Goal: Task Accomplishment & Management: Complete application form

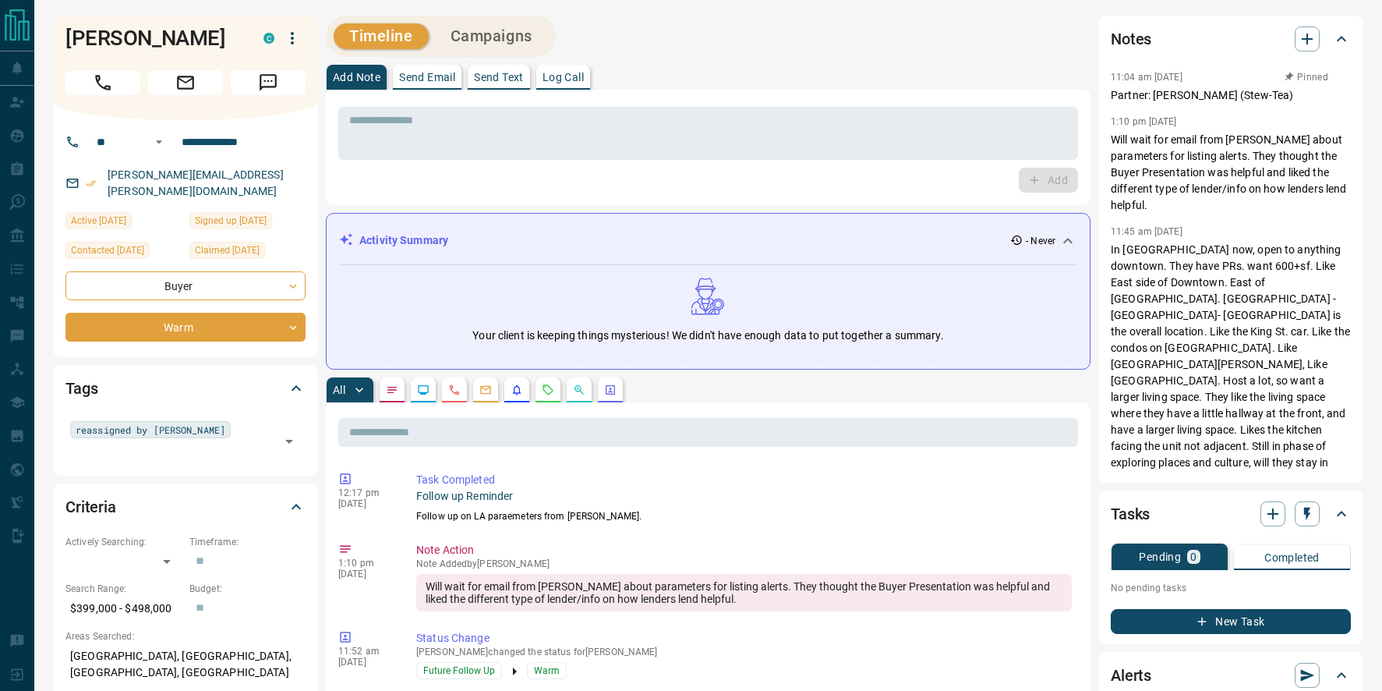
click at [1171, 617] on button "New Task" at bounding box center [1231, 621] width 240 height 25
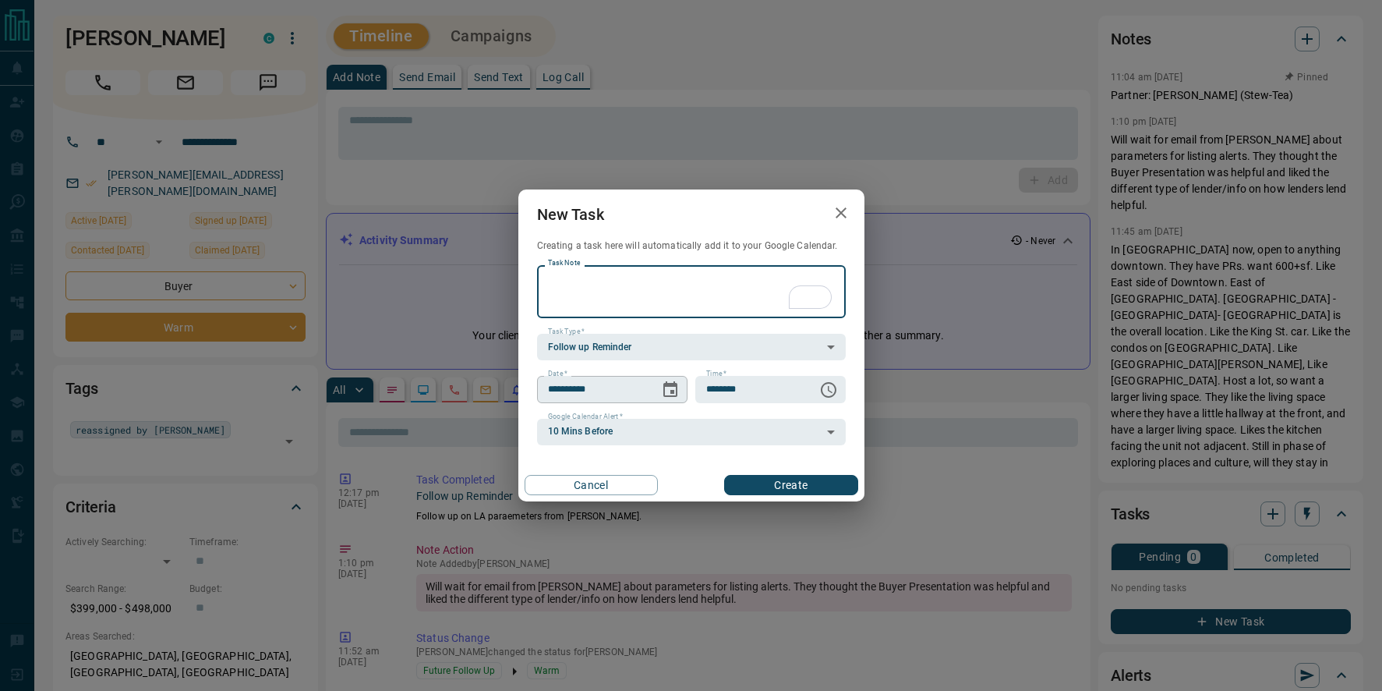
click at [678, 388] on icon "Choose date, selected date is Oct 15, 2025" at bounding box center [670, 389] width 19 height 19
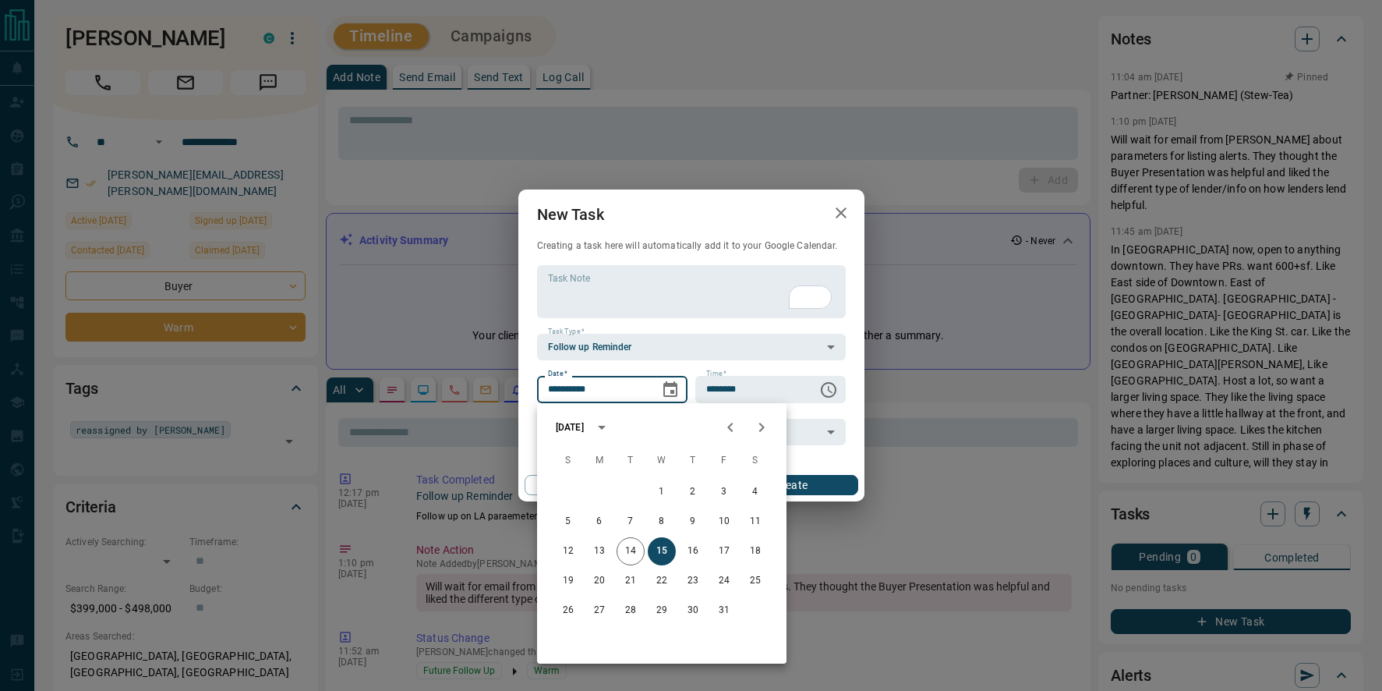
click at [756, 428] on icon "Next month" at bounding box center [761, 427] width 19 height 19
click at [663, 552] on button "14" at bounding box center [662, 551] width 28 height 28
type input "**********"
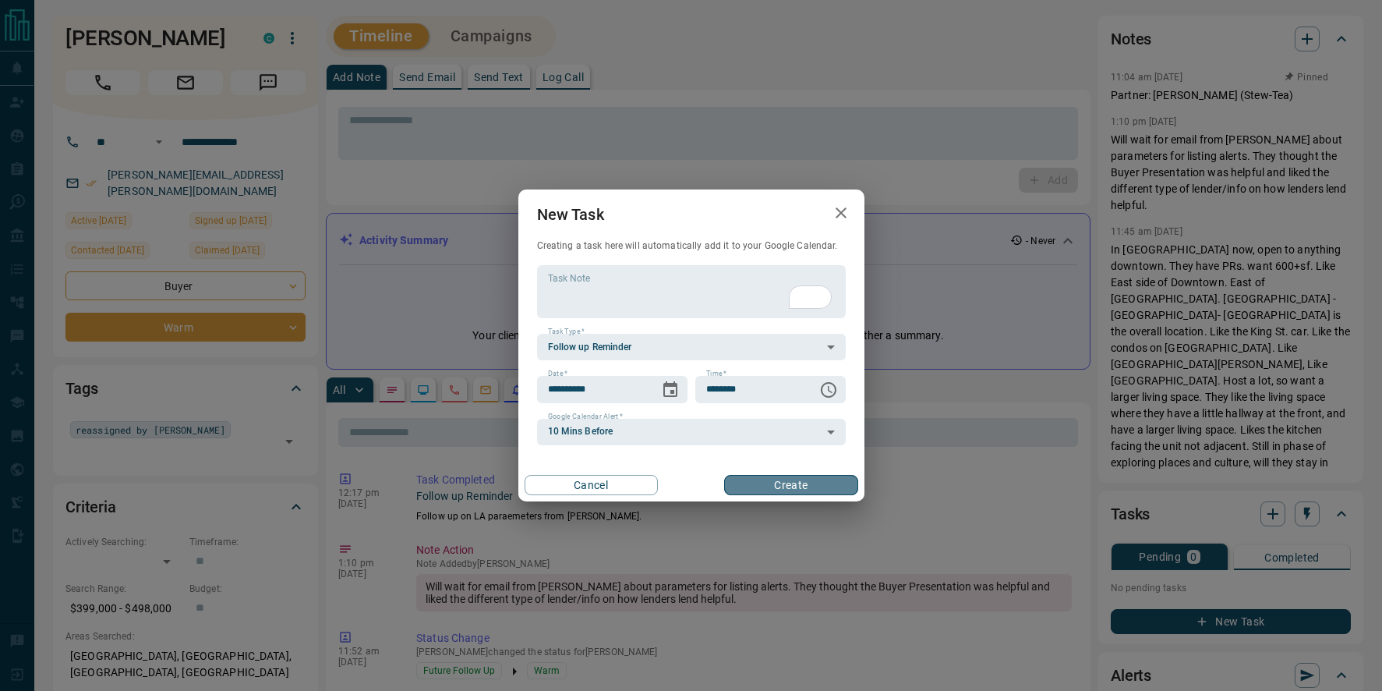
click at [761, 483] on button "Create" at bounding box center [790, 485] width 133 height 20
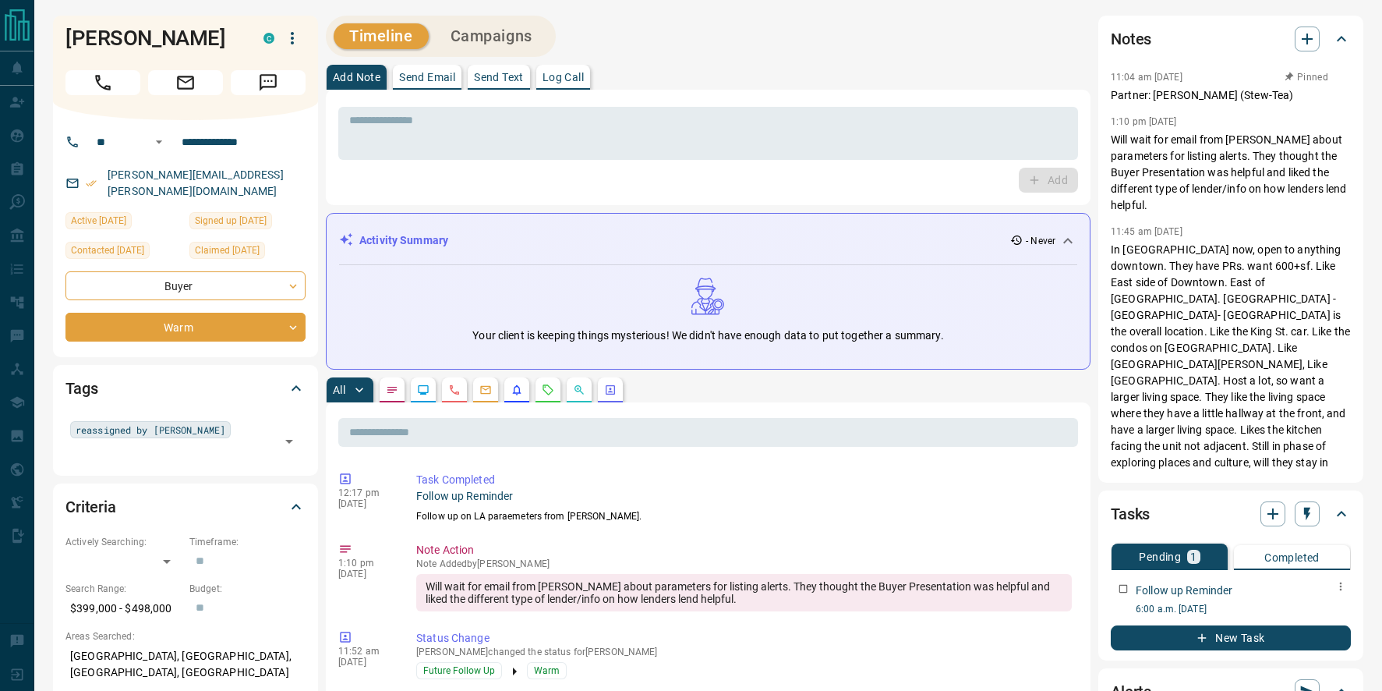
click at [1348, 587] on button "button" at bounding box center [1341, 586] width 20 height 20
click at [1317, 611] on li "Edit" at bounding box center [1317, 615] width 69 height 23
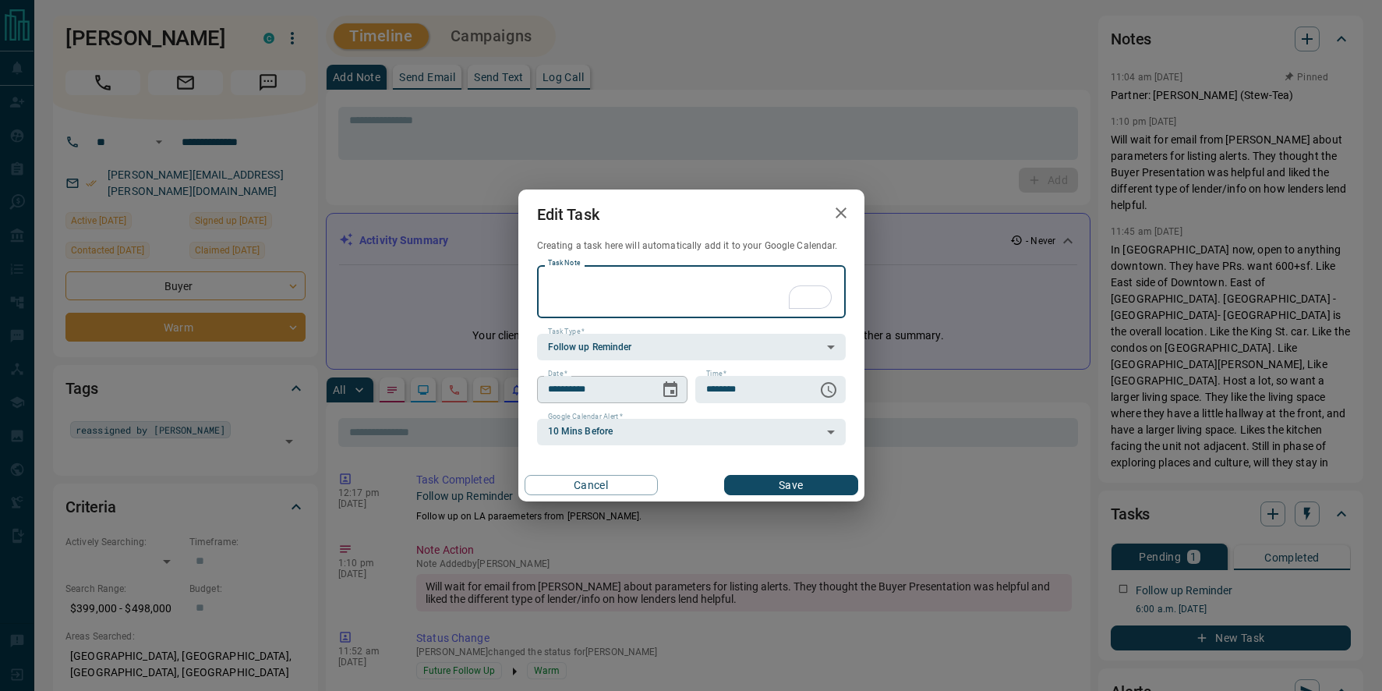
click at [657, 390] on button "Choose date, selected date is Jan 14, 2026" at bounding box center [670, 389] width 31 height 31
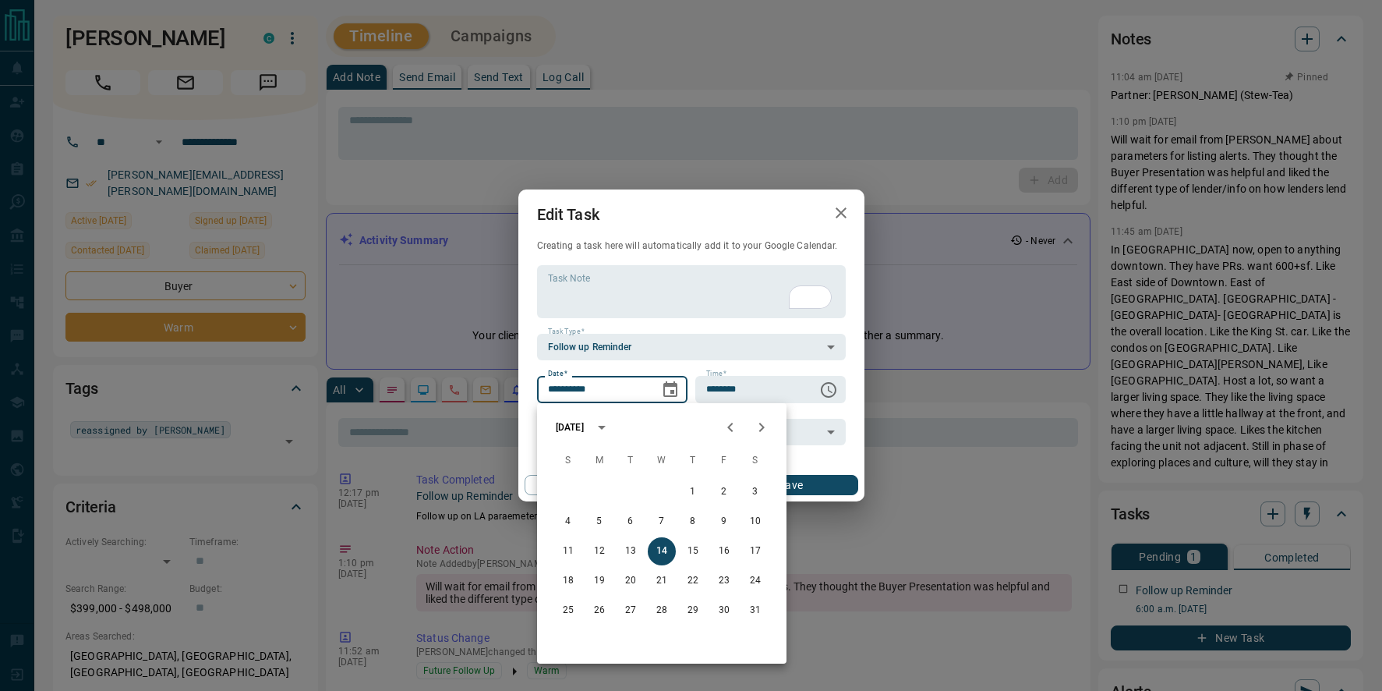
click at [752, 427] on button "Next month" at bounding box center [761, 427] width 31 height 31
click at [667, 526] on button "11" at bounding box center [662, 522] width 28 height 28
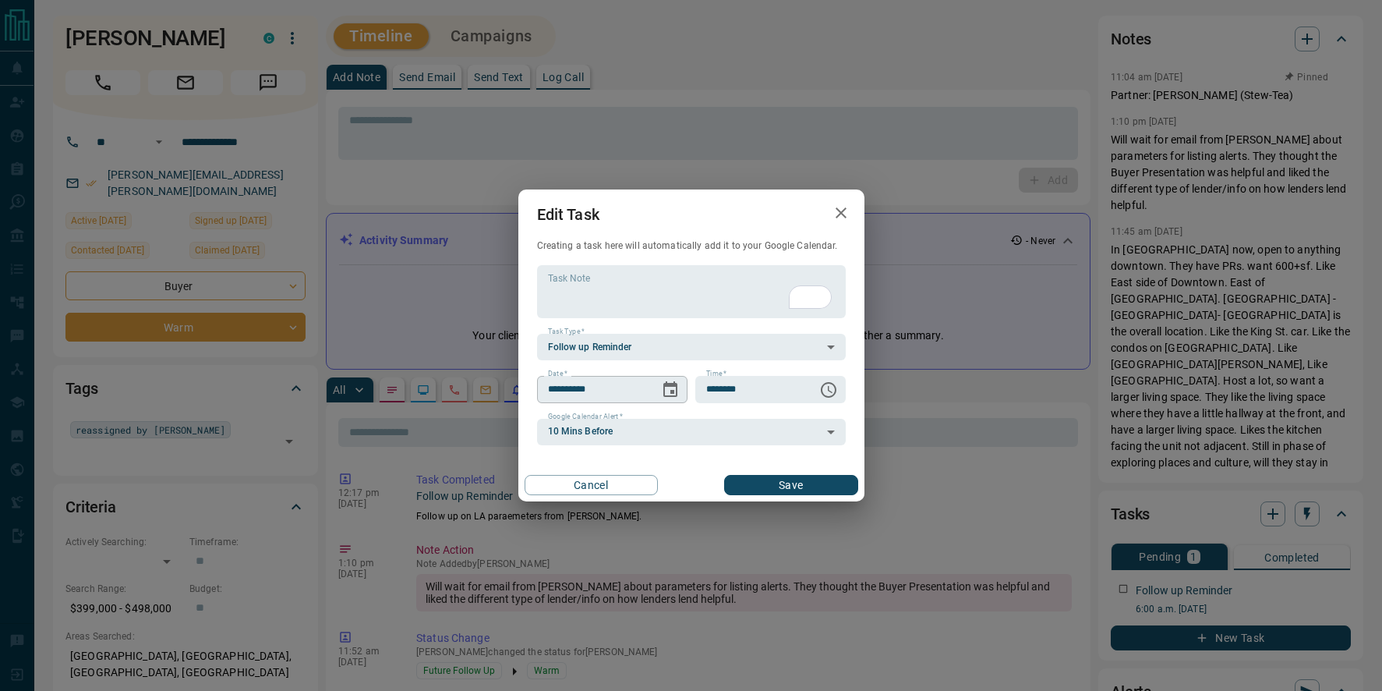
click at [665, 388] on icon "Choose date, selected date is Feb 11, 2026" at bounding box center [670, 389] width 19 height 19
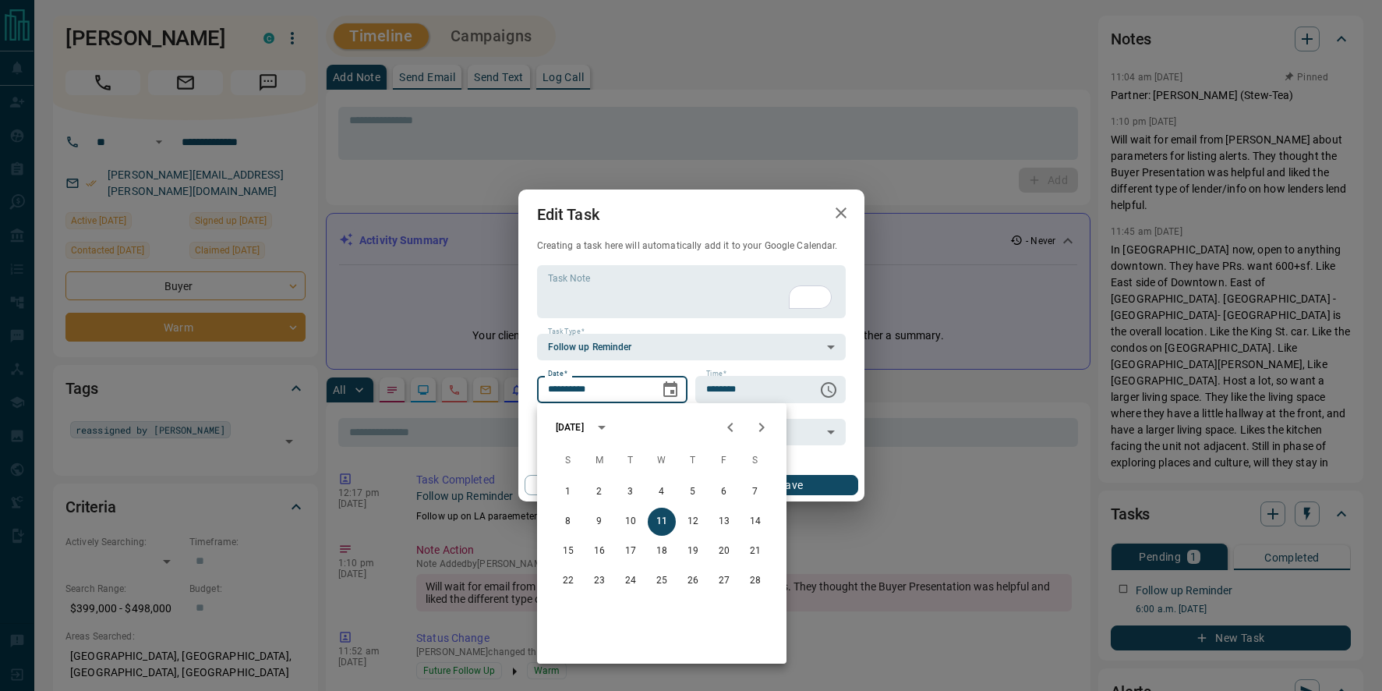
click at [720, 421] on button "Previous month" at bounding box center [730, 427] width 31 height 31
click at [657, 552] on button "14" at bounding box center [662, 551] width 28 height 28
type input "**********"
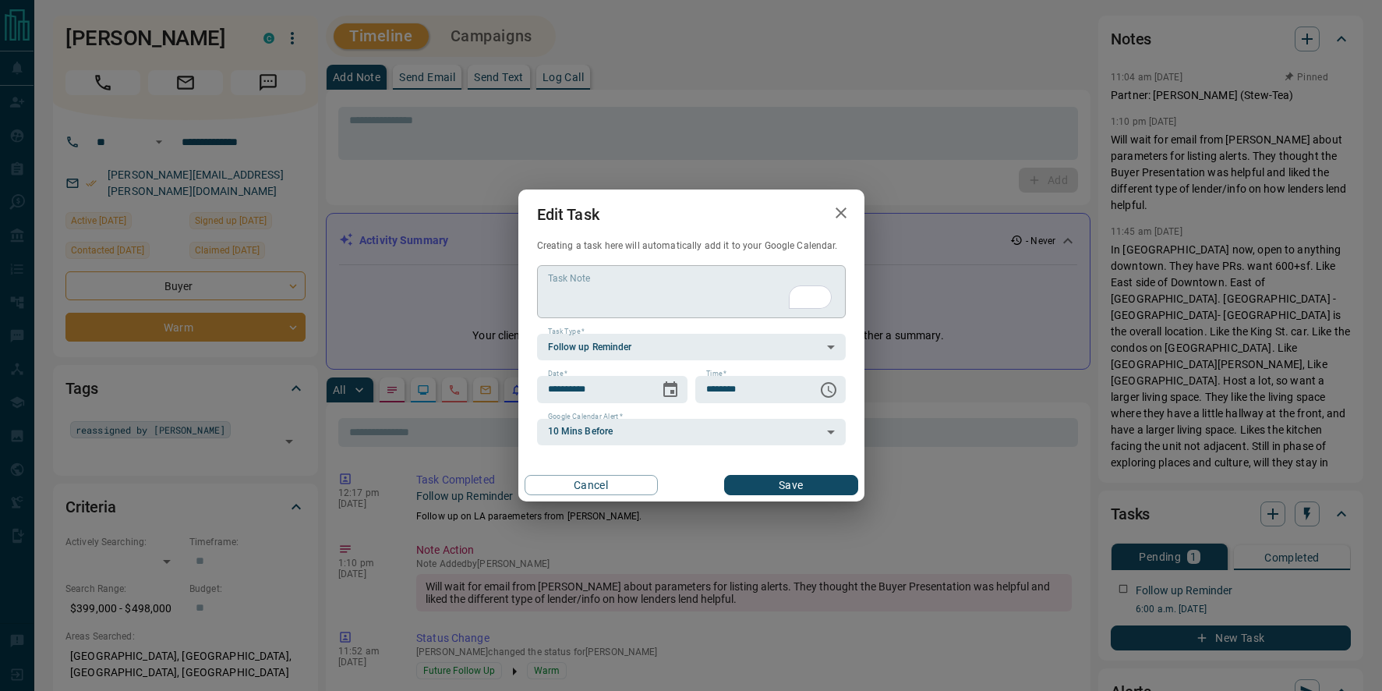
click at [621, 281] on textarea "Task Note" at bounding box center [691, 292] width 287 height 40
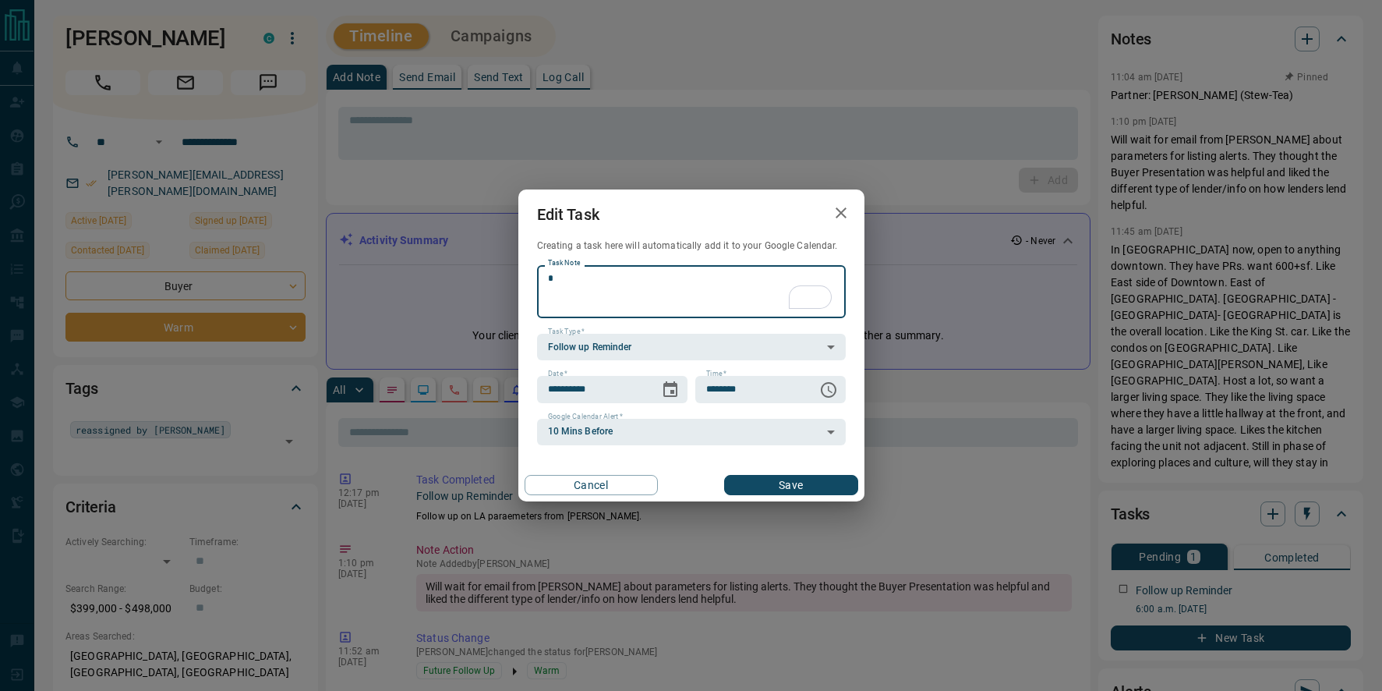
type textarea "*"
type textarea "**********"
click at [776, 483] on button "Save" at bounding box center [790, 485] width 133 height 20
